Goal: Task Accomplishment & Management: Complete application form

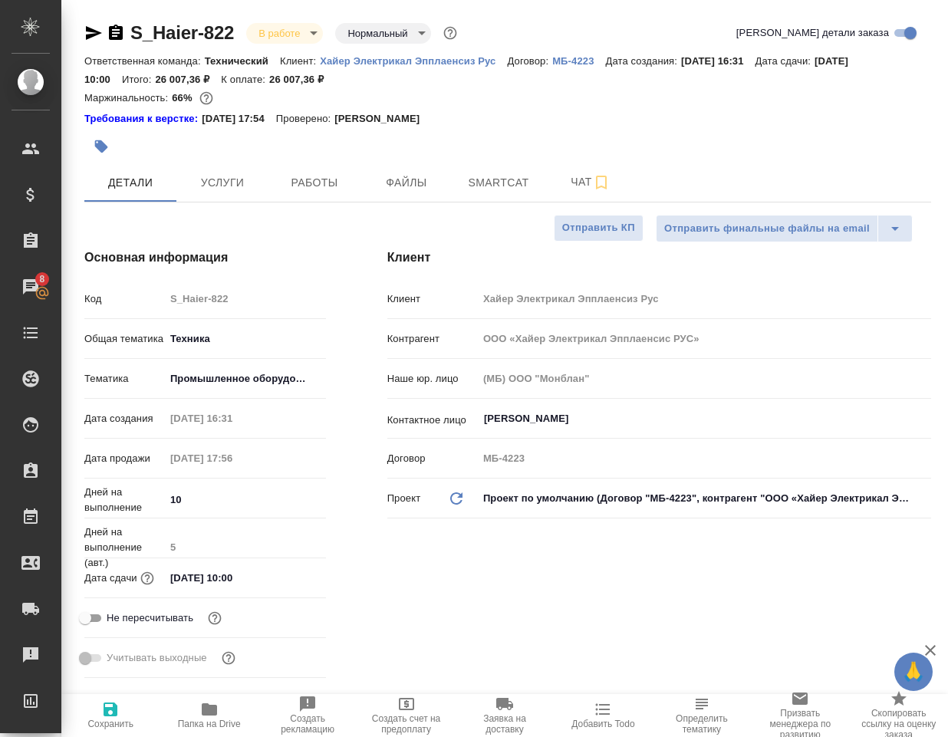
select select "RU"
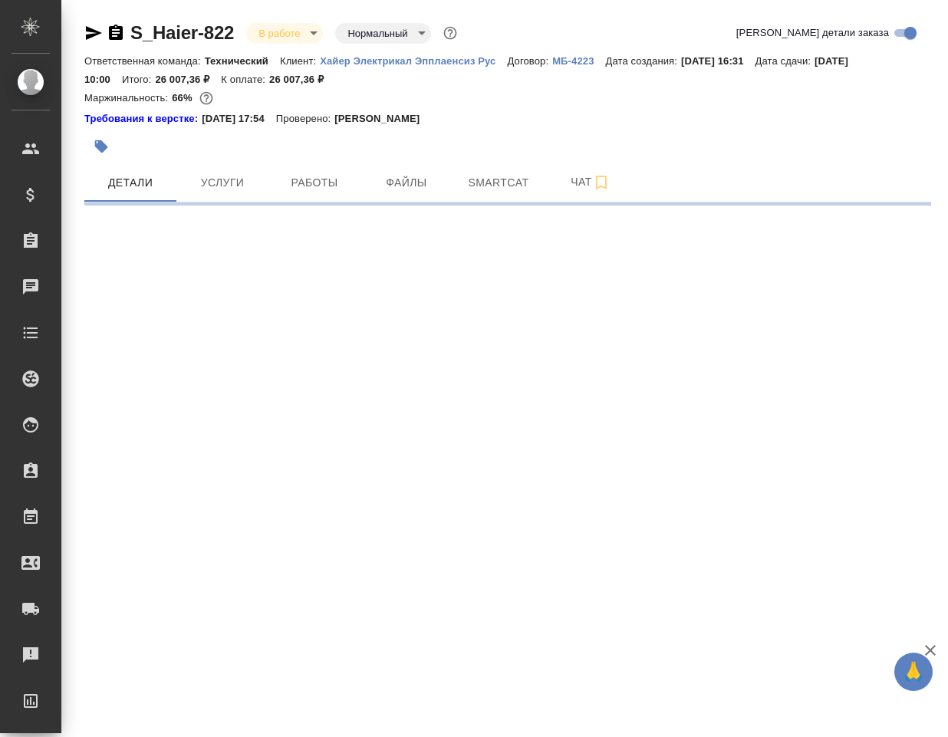
select select "RU"
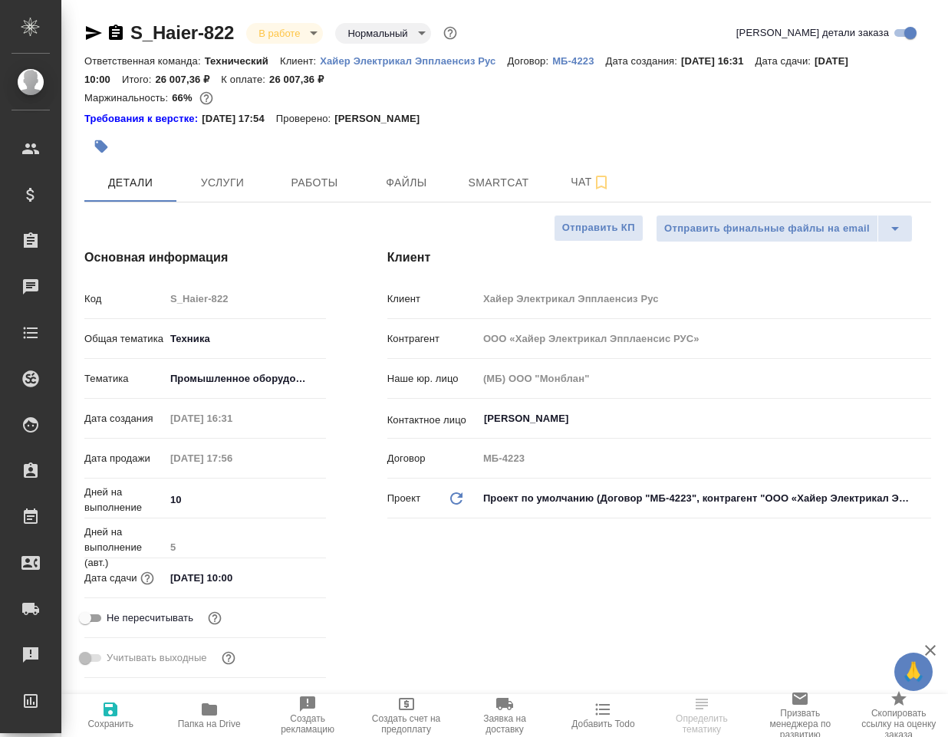
type textarea "x"
type input "[PERSON_NAME]"
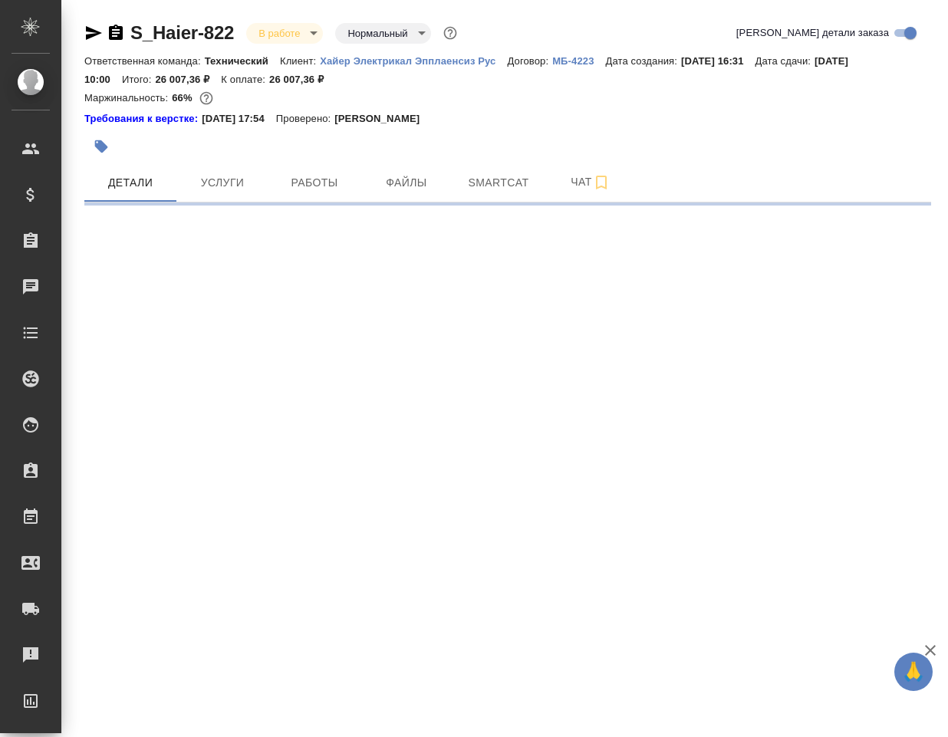
select select "RU"
